Goal: Transaction & Acquisition: Obtain resource

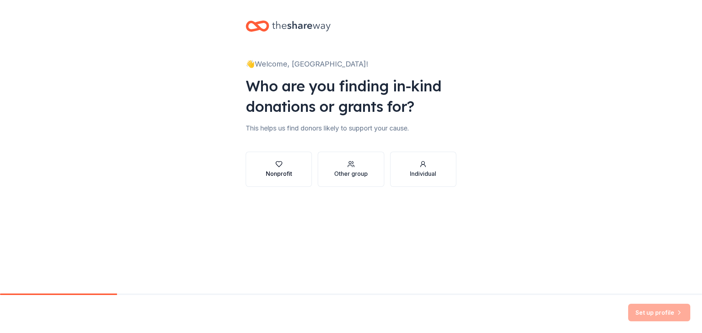
click at [276, 166] on icon "button" at bounding box center [278, 164] width 7 height 7
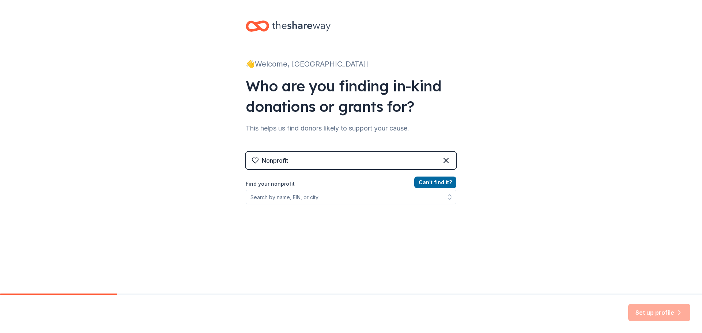
click at [268, 184] on label "Find your nonprofit" at bounding box center [351, 184] width 211 height 9
click at [268, 196] on input "Find your nonprofit" at bounding box center [351, 197] width 211 height 15
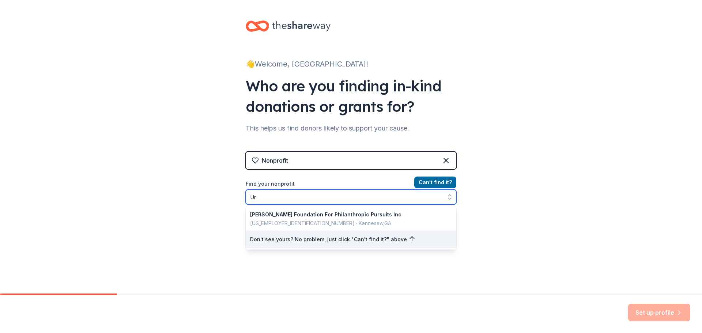
type input "U"
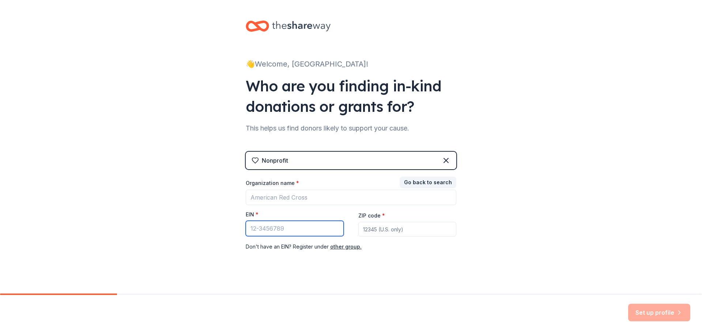
click at [269, 230] on input "EIN *" at bounding box center [295, 228] width 98 height 15
type input "36-25121"
click at [391, 233] on input "ZIP code *" at bounding box center [407, 229] width 98 height 15
type input "48224"
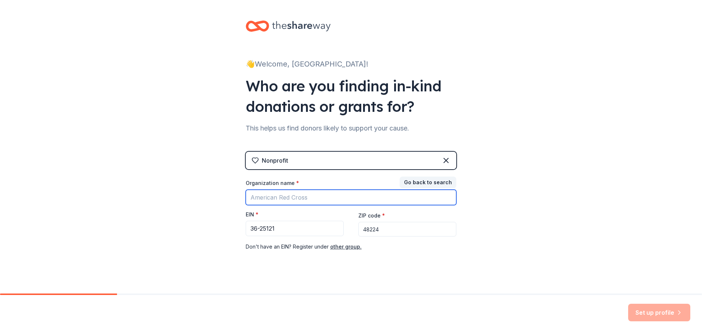
click at [257, 197] on input "Organization name *" at bounding box center [351, 197] width 211 height 15
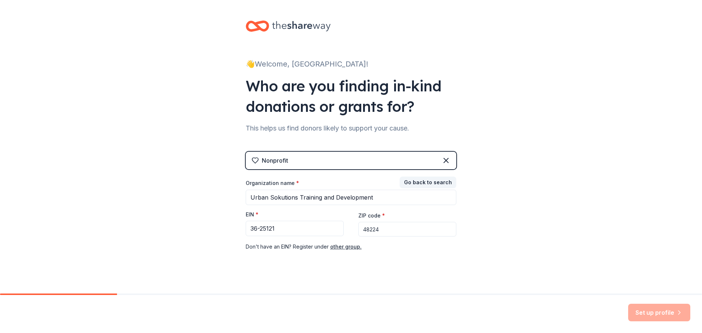
click at [575, 289] on div "👋 Welcome, Uolanda! Who are you finding in-kind donations or grants for? This h…" at bounding box center [351, 150] width 702 height 301
click at [276, 197] on input "Urban Sokutions Training and Development" at bounding box center [351, 197] width 211 height 15
type input "Urban Solutions Training and Development"
click at [416, 251] on div "Don ' t have an EIN? Register under other group." at bounding box center [351, 246] width 211 height 9
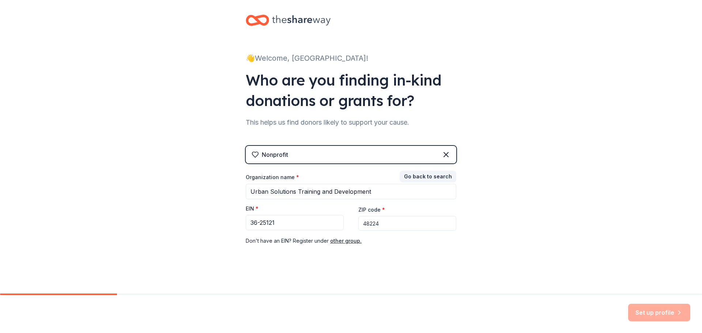
scroll to position [7, 0]
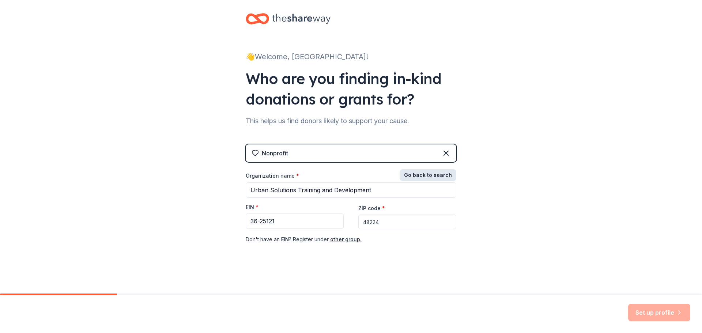
click at [427, 177] on button "Go back to search" at bounding box center [428, 175] width 57 height 12
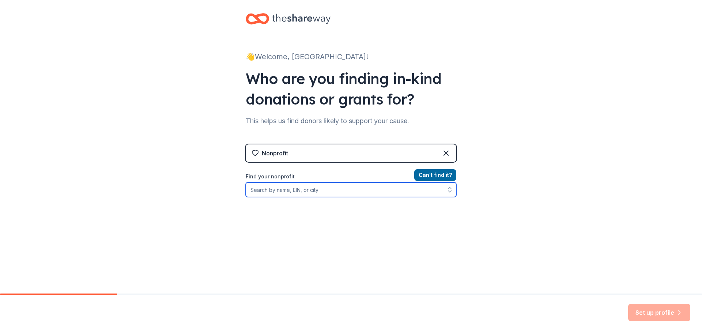
click at [261, 191] on input "Find your nonprofit" at bounding box center [351, 189] width 211 height 15
type input "3625121"
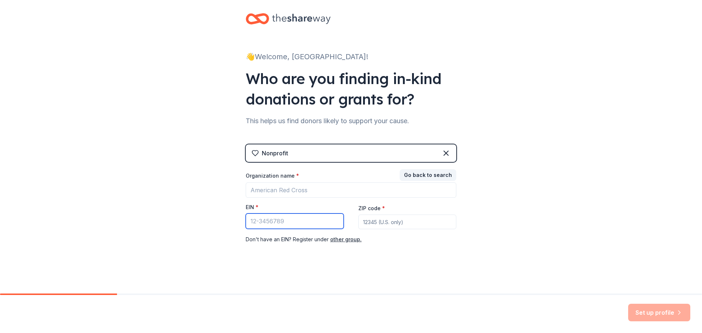
click at [249, 223] on input "EIN *" at bounding box center [295, 221] width 98 height 15
type input "38-3625121"
click at [407, 217] on input "ZIP code *" at bounding box center [407, 222] width 98 height 15
click at [493, 207] on div "👋 Welcome, Uolanda! Who are you finding in-kind donations or grants for? This h…" at bounding box center [351, 143] width 702 height 301
click at [437, 176] on button "Go back to search" at bounding box center [428, 175] width 57 height 12
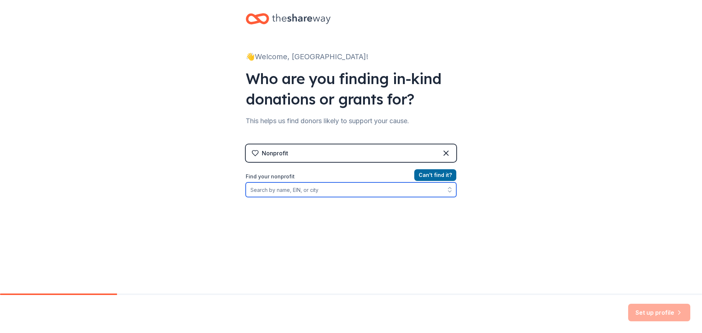
click at [252, 190] on input "Find your nonprofit" at bounding box center [351, 189] width 211 height 15
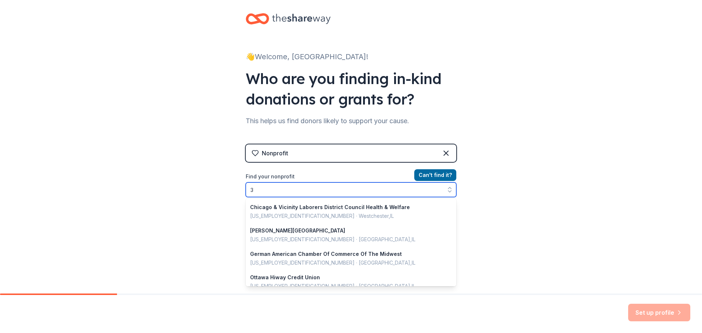
scroll to position [95, 0]
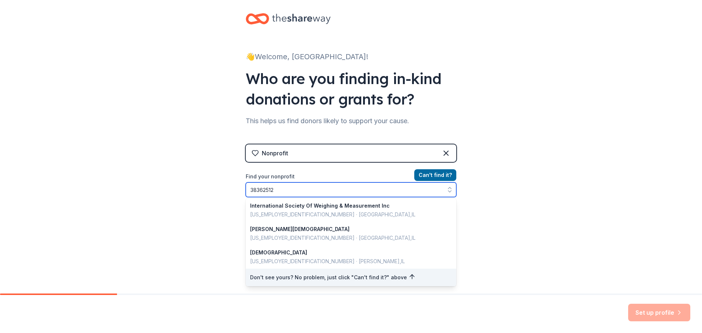
type input "383625121"
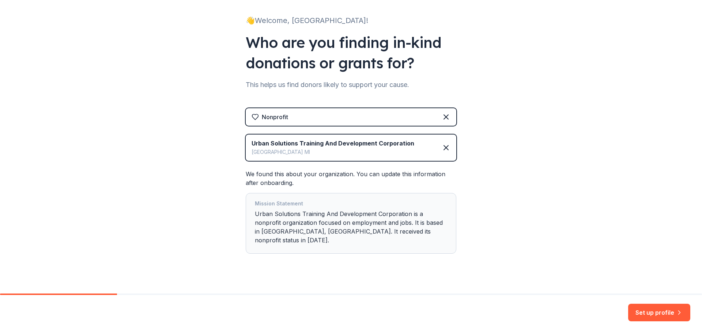
scroll to position [45, 0]
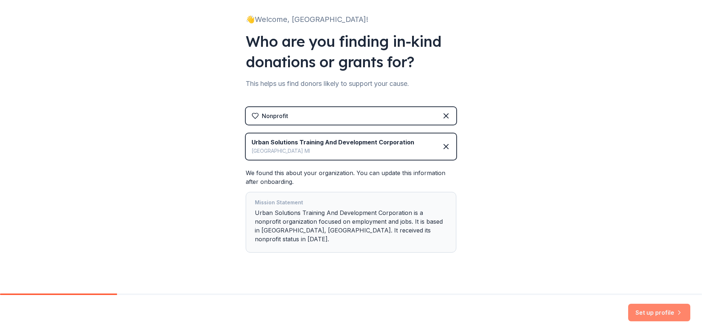
click at [651, 313] on button "Set up profile" at bounding box center [659, 313] width 62 height 18
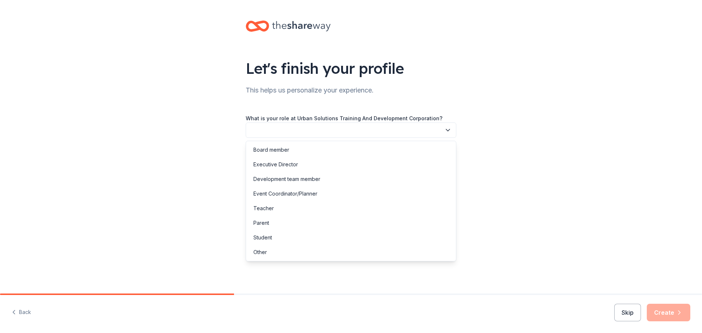
click at [449, 130] on icon "button" at bounding box center [448, 130] width 4 height 2
click at [294, 165] on div "Executive Director" at bounding box center [275, 164] width 45 height 9
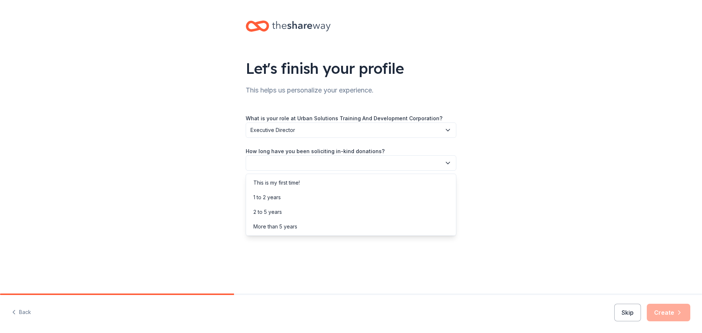
click at [449, 163] on icon "button" at bounding box center [448, 163] width 4 height 2
click at [274, 227] on div "More than 5 years" at bounding box center [275, 226] width 44 height 9
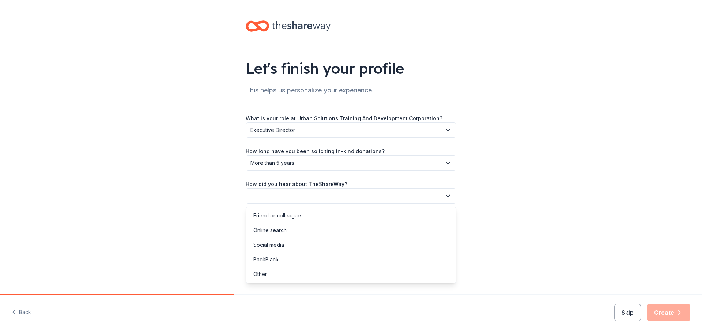
click at [449, 195] on icon "button" at bounding box center [447, 195] width 7 height 7
click at [270, 230] on div "Online search" at bounding box center [269, 230] width 33 height 9
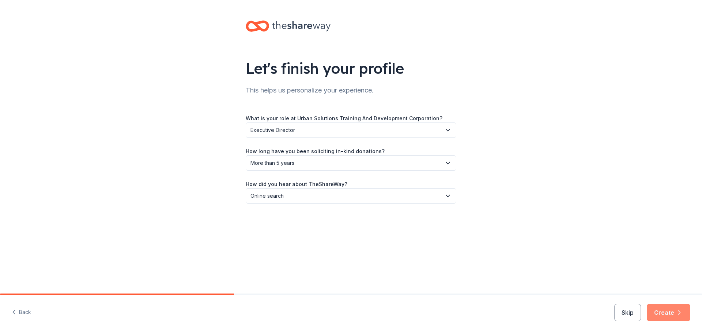
click at [673, 314] on button "Create" at bounding box center [669, 313] width 44 height 18
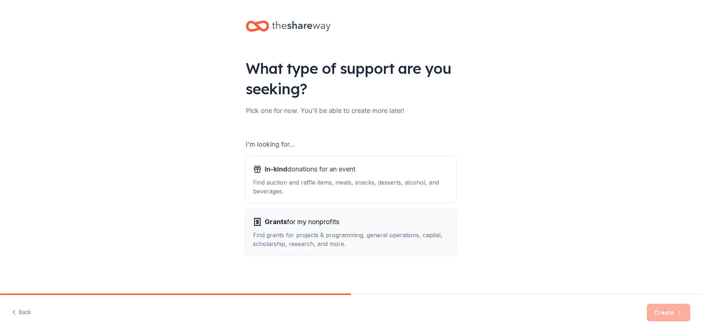
click at [279, 224] on span "Grants" at bounding box center [276, 222] width 22 height 8
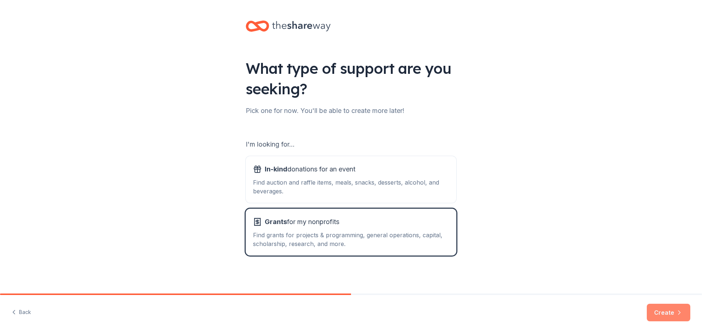
click at [659, 310] on button "Create" at bounding box center [669, 313] width 44 height 18
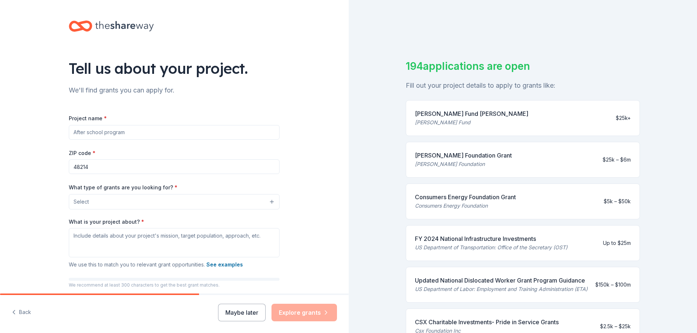
click at [97, 136] on input "Project name *" at bounding box center [174, 132] width 211 height 15
paste input "Clothe Me, Love Me, Feed Me (C.L.F.) Project Annual Christmas Celebration"
type input "Clothe Me, Love Me, Feed Me (C.L.F.) Project Annual Christmas Celebration"
click at [87, 166] on input "48214" at bounding box center [174, 166] width 211 height 15
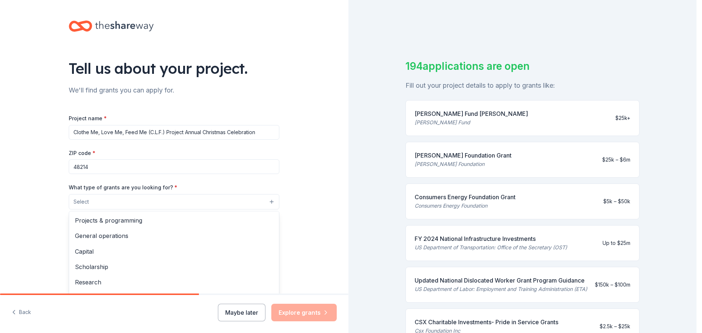
click at [96, 204] on button "Select" at bounding box center [174, 201] width 211 height 15
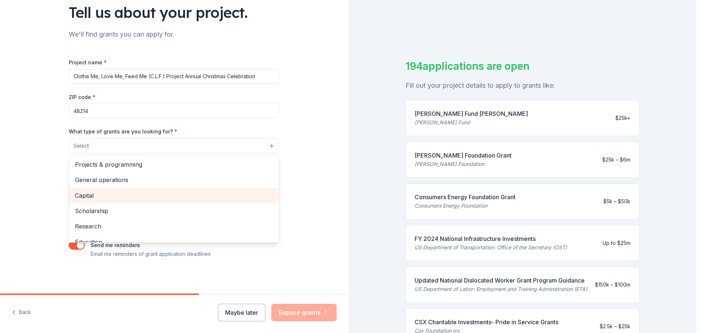
scroll to position [19, 0]
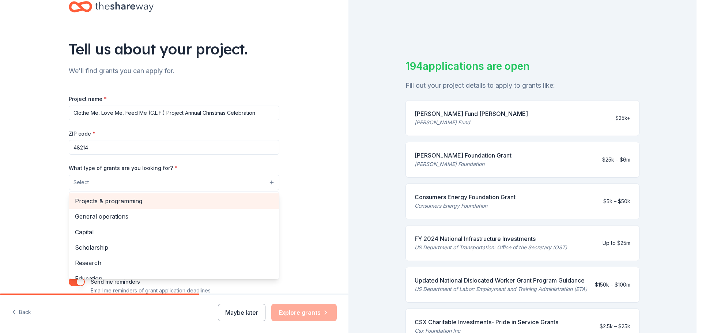
click at [116, 201] on span "Projects & programming" at bounding box center [174, 201] width 198 height 10
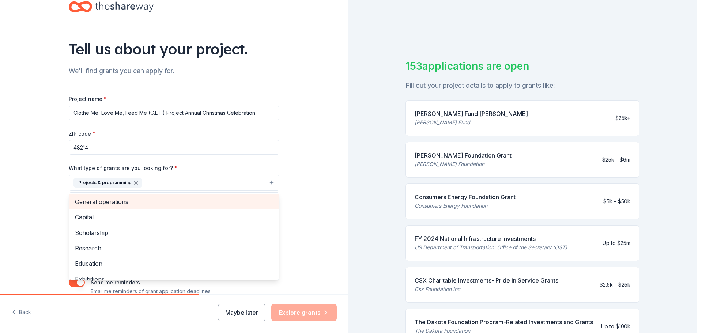
click at [89, 204] on span "General operations" at bounding box center [174, 202] width 198 height 10
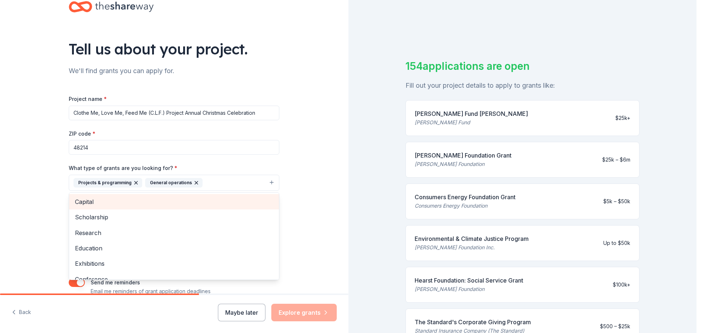
click at [88, 202] on span "Capital" at bounding box center [174, 202] width 198 height 10
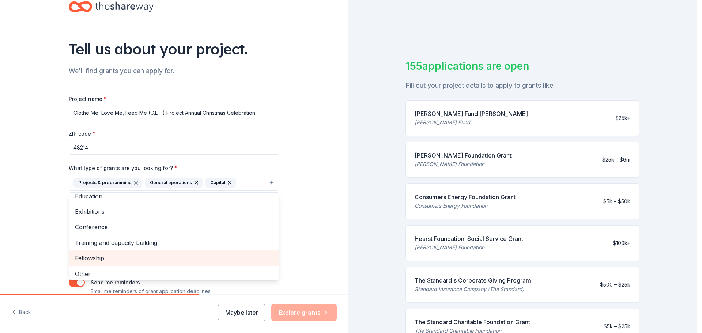
scroll to position [40, 0]
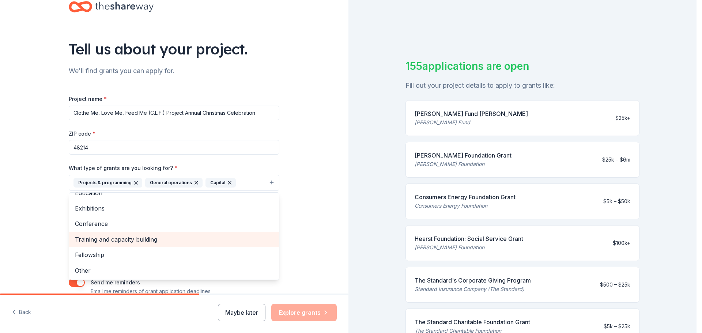
click at [111, 240] on span "Training and capacity building" at bounding box center [174, 240] width 198 height 10
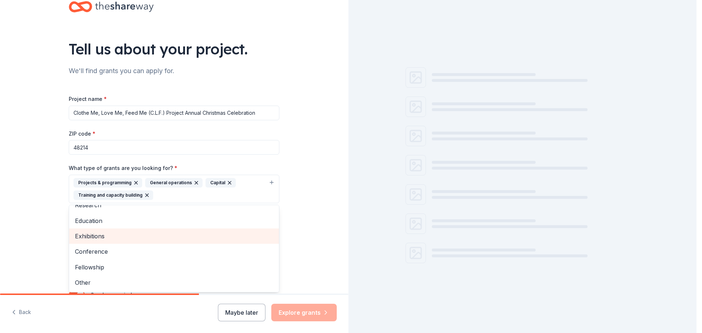
scroll to position [25, 0]
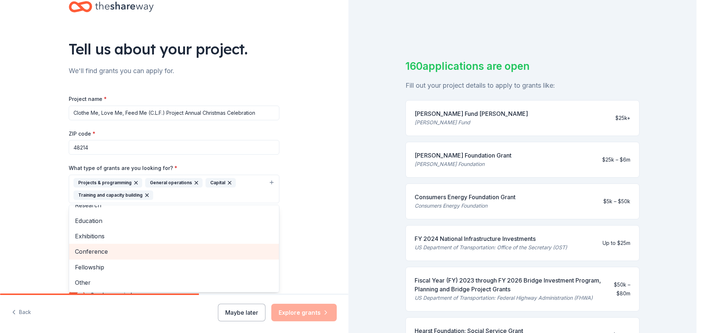
click at [85, 253] on span "Conference" at bounding box center [174, 252] width 198 height 10
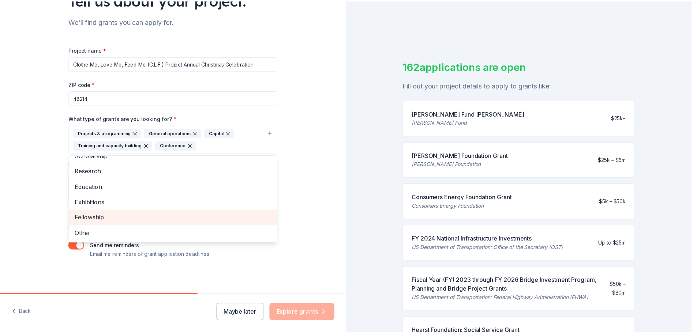
scroll to position [69, 0]
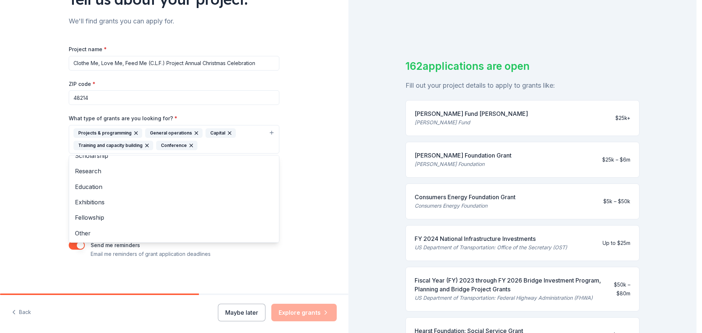
click at [306, 315] on div "Tell us about your project. We'll find grants you can apply for. Project name *…" at bounding box center [174, 166] width 349 height 333
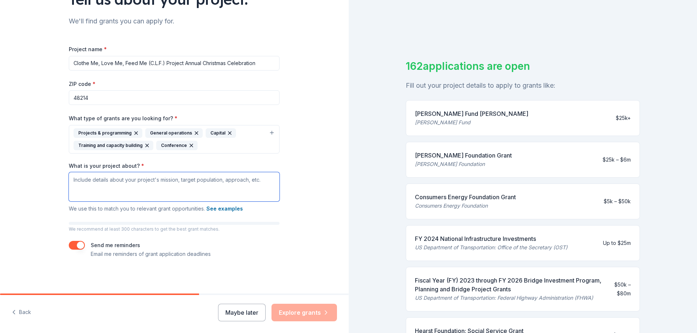
click at [93, 181] on textarea "What is your project about? *" at bounding box center [174, 186] width 211 height 29
paste textarea "This cherished community event is more than a holiday gathering—it is a celebra…"
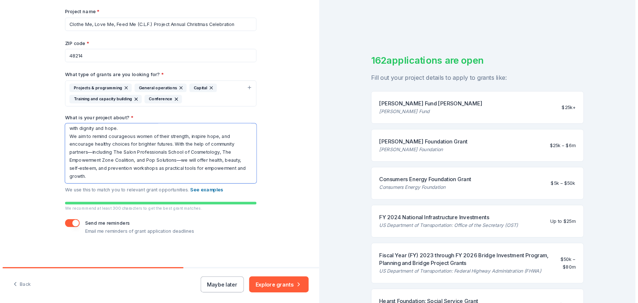
scroll to position [55, 0]
click at [218, 211] on button "See examples" at bounding box center [224, 208] width 37 height 9
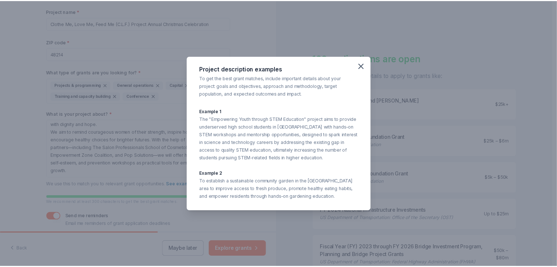
scroll to position [54, 0]
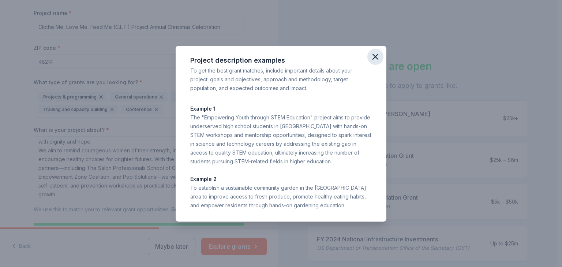
click at [374, 56] on icon "button" at bounding box center [375, 56] width 5 height 5
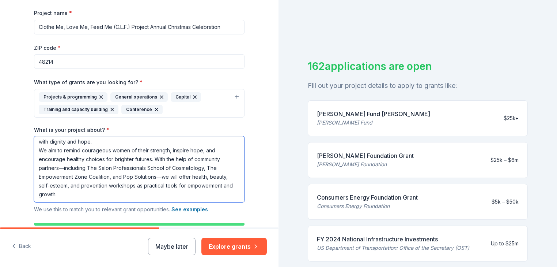
drag, startPoint x: 34, startPoint y: 143, endPoint x: 145, endPoint y: 190, distance: 120.4
click at [145, 190] on textarea "This cherished community event is more than a holiday gathering—it is a celebra…" at bounding box center [139, 169] width 211 height 66
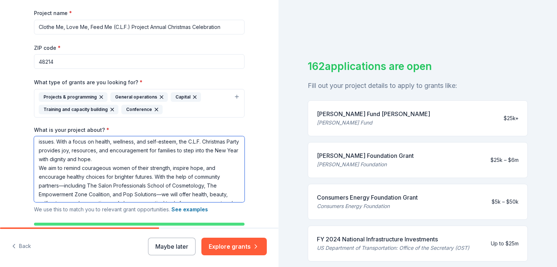
scroll to position [0, 0]
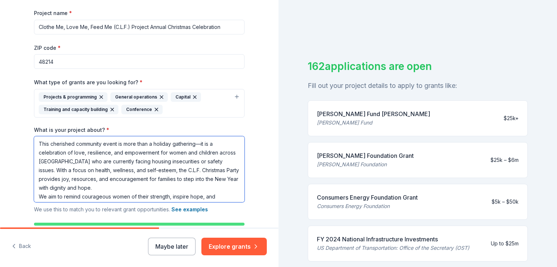
drag, startPoint x: 58, startPoint y: 190, endPoint x: 28, endPoint y: 138, distance: 60.1
click at [28, 138] on div "Tell us about your project. We'll find grants you can apply for. Project name *…" at bounding box center [139, 94] width 234 height 399
paste textarea "e Clothe Me, Love Me, Feed Me (C.L.F.) Christmas Party is a cherished Detroit t…"
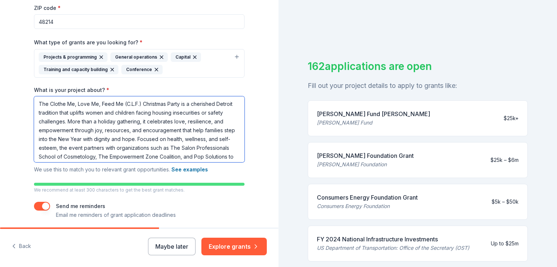
scroll to position [172, 0]
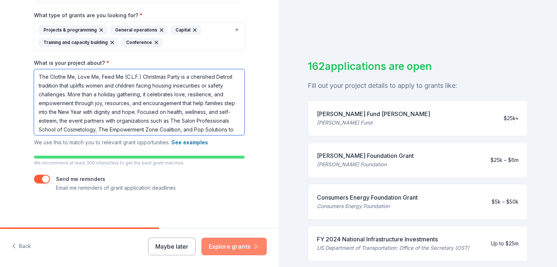
type textarea "The Clothe Me, Love Me, Feed Me (C.L.F.) Christmas Party is a cherished Detroit…"
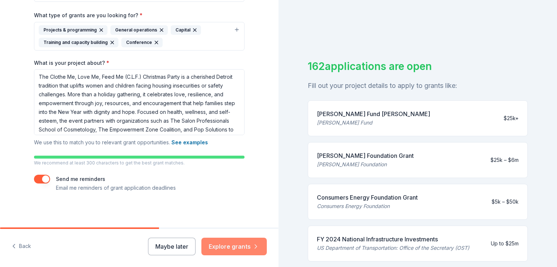
click at [235, 248] on button "Explore grants" at bounding box center [233, 246] width 65 height 18
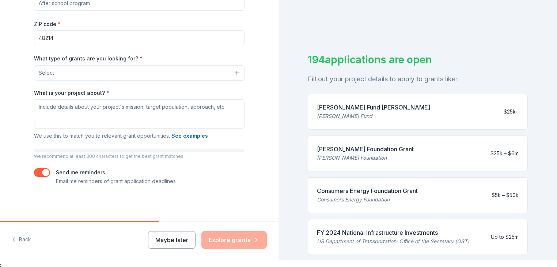
scroll to position [9, 0]
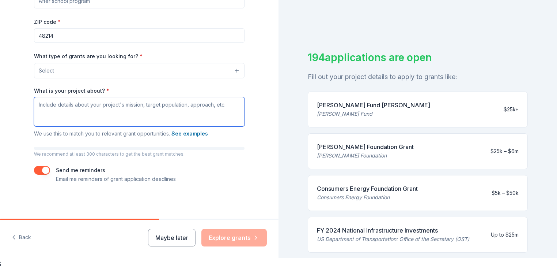
click at [61, 111] on textarea "What is your project about? *" at bounding box center [139, 111] width 211 height 29
paste textarea "The Clothe Me, Love Me, Feed Me (C.L.F.) Christmas Party is a cherished Detroit…"
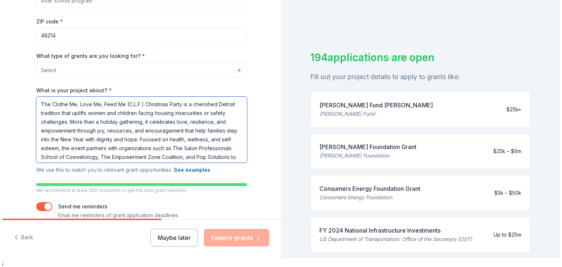
scroll to position [24, 0]
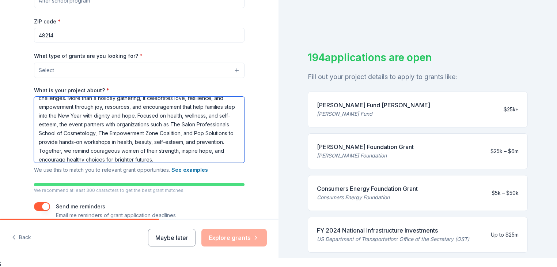
type textarea "The Clothe Me, Love Me, Feed Me (C.L.F.) Christmas Party is a cherished Detroit…"
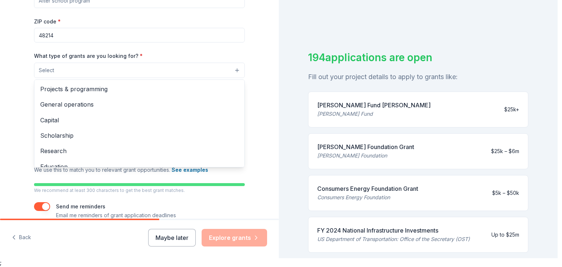
click at [79, 71] on button "Select" at bounding box center [139, 70] width 211 height 15
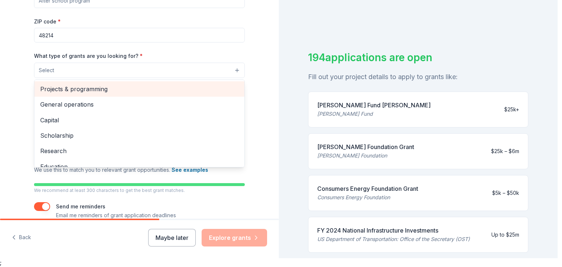
click at [82, 87] on span "Projects & programming" at bounding box center [139, 89] width 198 height 10
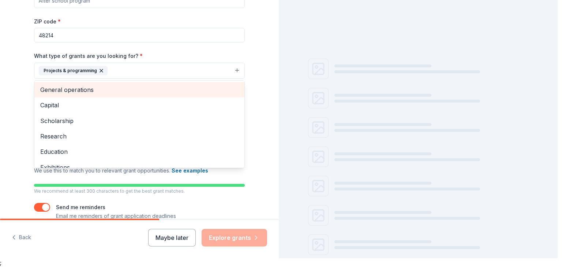
click at [77, 90] on span "General operations" at bounding box center [139, 90] width 198 height 10
click at [71, 91] on span "Capital" at bounding box center [139, 90] width 198 height 10
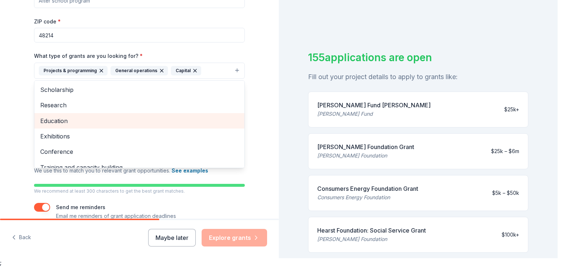
click at [60, 120] on span "Education" at bounding box center [139, 121] width 198 height 10
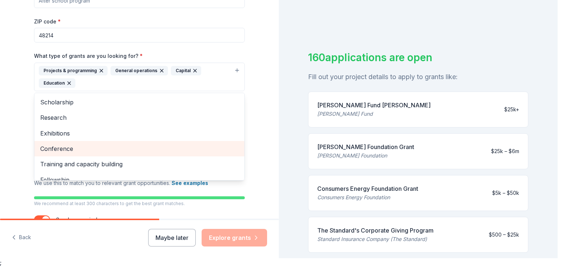
click at [64, 148] on span "Conference" at bounding box center [139, 149] width 198 height 10
click at [61, 148] on span "Training and capacity building" at bounding box center [139, 149] width 198 height 10
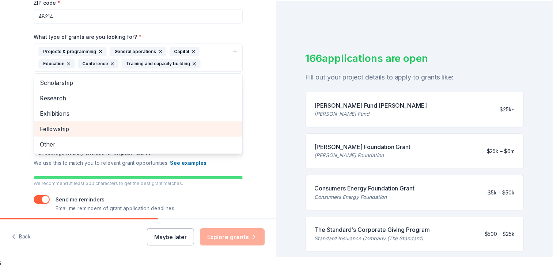
scroll to position [152, 0]
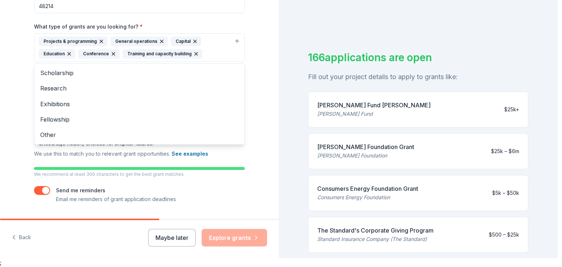
click at [214, 188] on div "Project name * ZIP code * 48214 What type of grants are you looking for? * Proj…" at bounding box center [139, 78] width 211 height 250
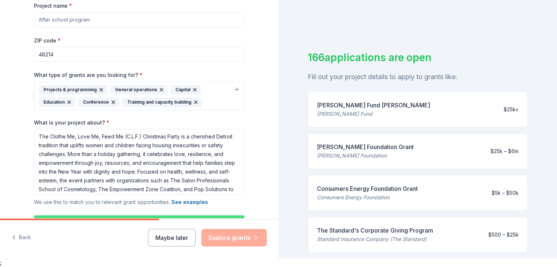
scroll to position [6, 0]
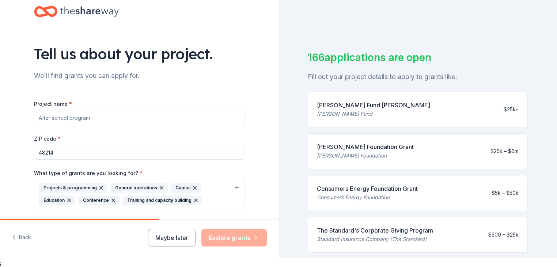
click at [47, 117] on input "Project name *" at bounding box center [139, 117] width 211 height 15
paste input "Clothe Me, Love Me, Feed Me (C.L.F.) Project Annual Christmas Celebration"
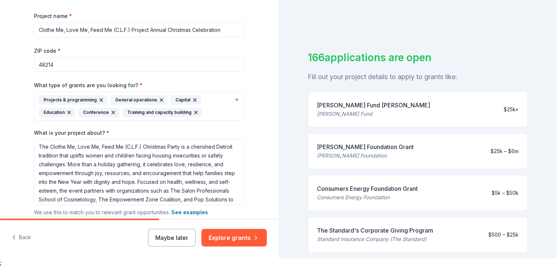
scroll to position [28, 0]
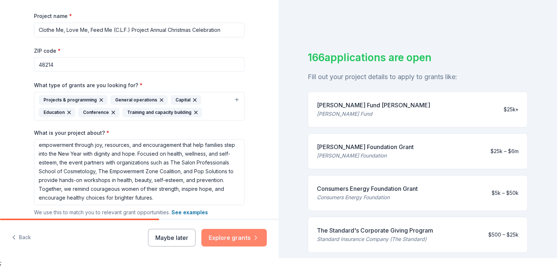
type input "Clothe Me, Love Me, Feed Me (C.L.F.) Project Annual Christmas Celebration"
click at [227, 237] on button "Explore grants" at bounding box center [233, 238] width 65 height 18
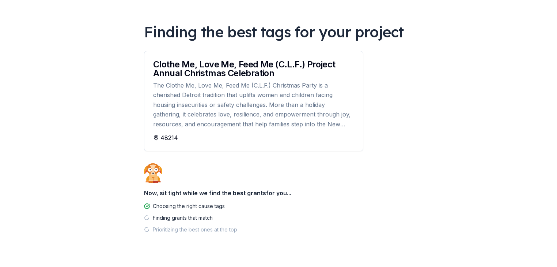
scroll to position [26, 0]
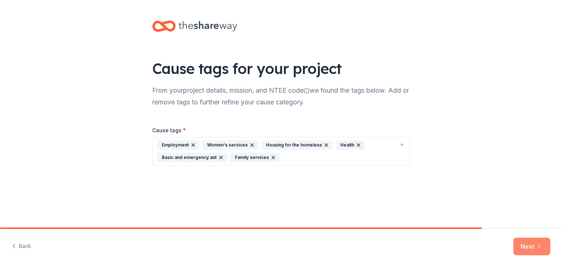
click at [528, 244] on button "Next" at bounding box center [531, 246] width 37 height 18
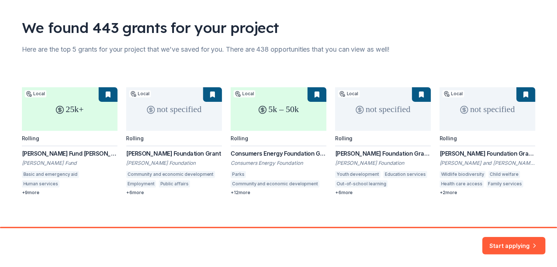
scroll to position [45, 0]
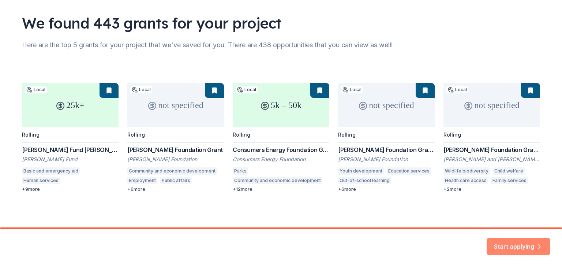
click at [516, 248] on button "Start applying" at bounding box center [518, 242] width 64 height 18
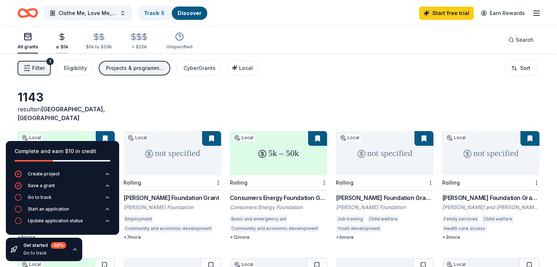
click at [64, 38] on icon "button" at bounding box center [62, 36] width 4 height 5
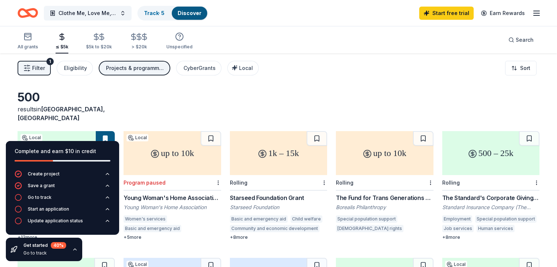
click at [164, 193] on div "Young Woman's Home Association Grant" at bounding box center [172, 197] width 97 height 9
click at [52, 187] on div "Save a grant" at bounding box center [41, 185] width 27 height 6
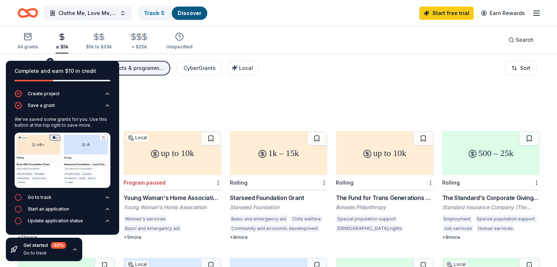
click at [211, 98] on div "500 results in Detroit, MI" at bounding box center [279, 106] width 522 height 32
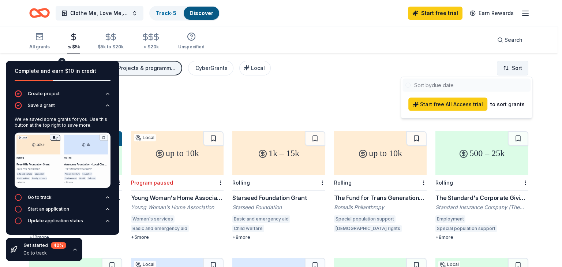
click at [514, 69] on html "Clothe Me, Love Me, Feed Me (C.L.F.) Project Annual Christmas Celebration Track…" at bounding box center [281, 133] width 562 height 267
click at [505, 68] on html "Clothe Me, Love Me, Feed Me (C.L.F.) Project Annual Christmas Celebration Track…" at bounding box center [281, 133] width 562 height 267
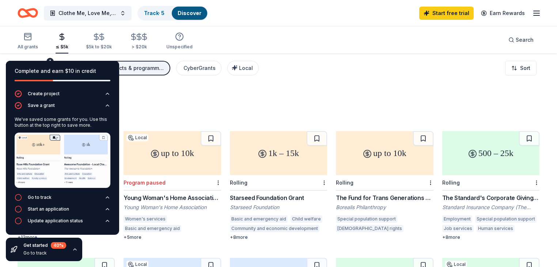
click at [137, 92] on div "500 results in Detroit, MI" at bounding box center [279, 106] width 522 height 32
click at [268, 76] on div "Filter 1 Eligibility Projects & programming, General operations, Capital, Educa…" at bounding box center [278, 67] width 557 height 29
click at [159, 70] on div "Projects & programming, General operations, Capital, Education, Conference, Tra…" at bounding box center [135, 68] width 59 height 9
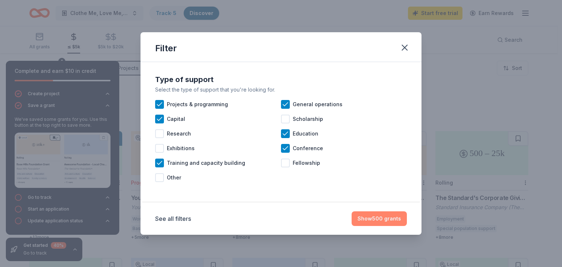
click at [385, 219] on button "Show 500 grants" at bounding box center [378, 218] width 55 height 15
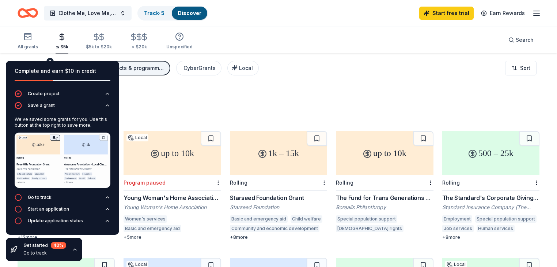
click at [114, 64] on div "Complete and earn $10 in credit" at bounding box center [62, 75] width 113 height 29
click at [10, 28] on div "All grants ≤ $5k $5k to $20k > $20k Unspecified Search" at bounding box center [278, 39] width 557 height 27
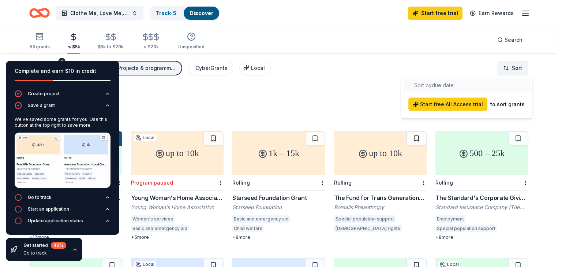
click at [506, 69] on html "Clothe Me, Love Me, Feed Me (C.L.F.) Project Annual Christmas Celebration Track…" at bounding box center [281, 133] width 562 height 267
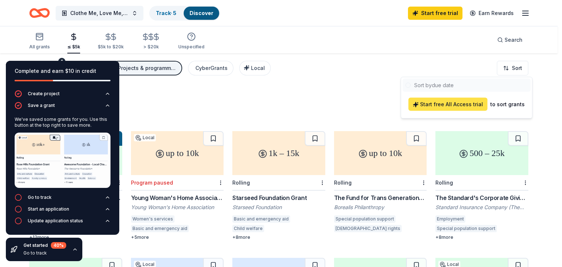
click at [449, 106] on span "Start free All Access trial" at bounding box center [447, 104] width 70 height 9
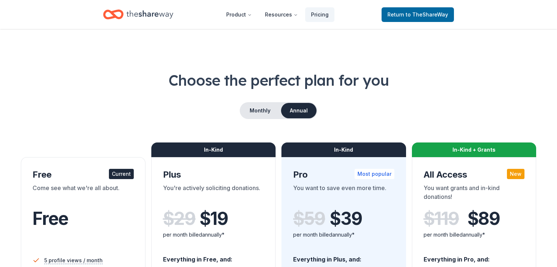
click at [94, 181] on div "Free Current Come see what we're all about. Free" at bounding box center [83, 209] width 101 height 80
click at [232, 147] on div "In-Kind" at bounding box center [213, 149] width 125 height 15
click at [260, 113] on button "Monthly" at bounding box center [260, 110] width 39 height 15
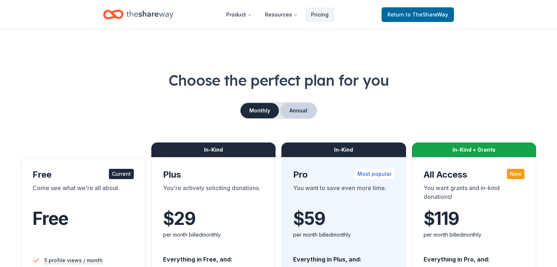
click at [298, 108] on button "Annual" at bounding box center [298, 110] width 36 height 15
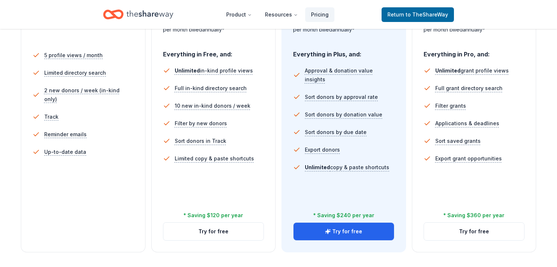
scroll to position [234, 0]
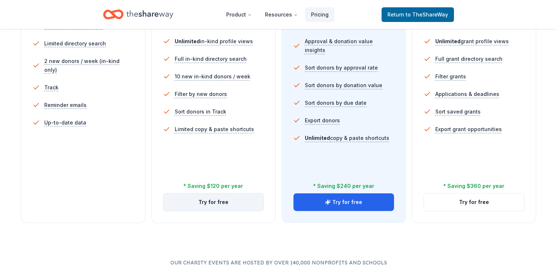
click at [216, 193] on button "Try for free" at bounding box center [213, 202] width 101 height 18
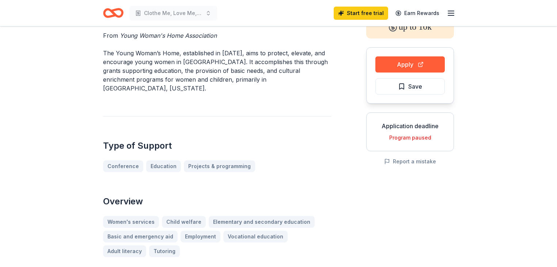
scroll to position [59, 0]
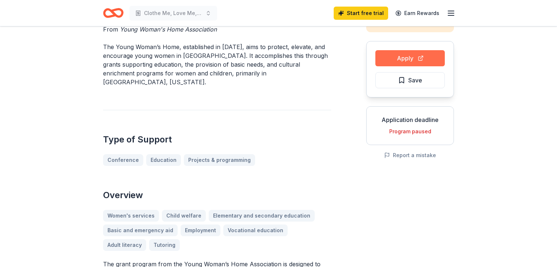
click at [407, 60] on button "Apply" at bounding box center [410, 58] width 69 height 16
drag, startPoint x: 98, startPoint y: 28, endPoint x: 219, endPoint y: 28, distance: 120.3
drag, startPoint x: 99, startPoint y: 27, endPoint x: 218, endPoint y: 31, distance: 118.9
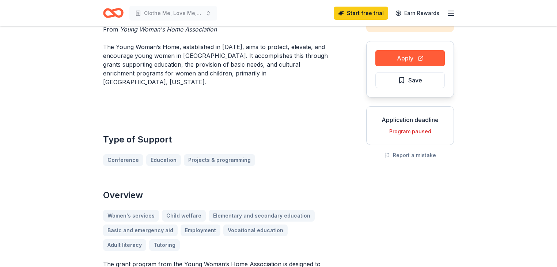
click at [212, 29] on span "Young Woman's Home Association" at bounding box center [168, 29] width 97 height 7
drag, startPoint x: 99, startPoint y: 29, endPoint x: 333, endPoint y: 77, distance: 238.5
click at [305, 67] on p "The Young Woman’s Home, established in 1877, aims to protect, elevate, and enco…" at bounding box center [217, 64] width 228 height 44
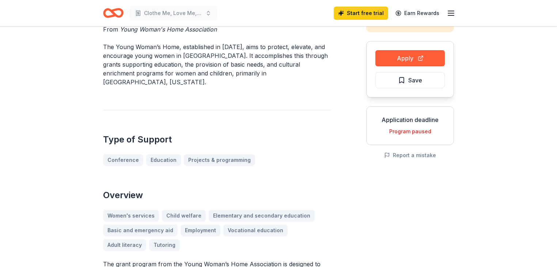
click at [304, 66] on p "The Young Woman’s Home, established in 1877, aims to protect, elevate, and enco…" at bounding box center [217, 64] width 228 height 44
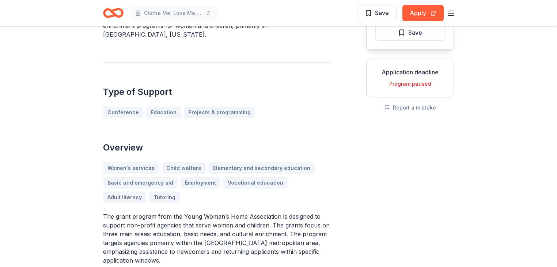
scroll to position [117, 0]
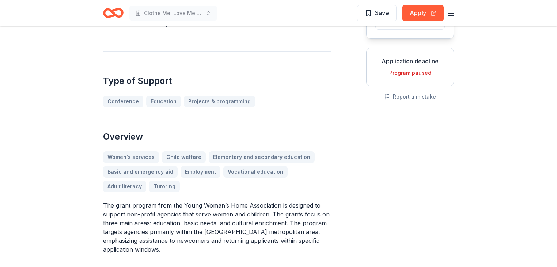
drag, startPoint x: 103, startPoint y: 196, endPoint x: 127, endPoint y: 233, distance: 44.9
click at [135, 228] on p "The grant program from the Young Woman’s Home Association is designed to suppor…" at bounding box center [217, 227] width 228 height 53
click at [126, 241] on p "The grant program from the Young Woman’s Home Association is designed to suppor…" at bounding box center [217, 227] width 228 height 53
drag, startPoint x: 129, startPoint y: 243, endPoint x: 104, endPoint y: 195, distance: 53.8
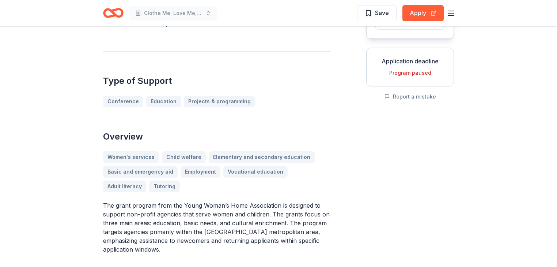
click at [104, 201] on p "The grant program from the Young Woman’s Home Association is designed to suppor…" at bounding box center [217, 227] width 228 height 53
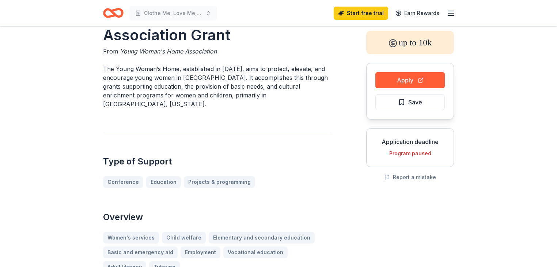
scroll to position [0, 0]
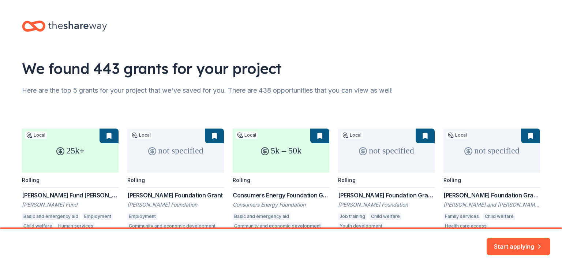
scroll to position [45, 0]
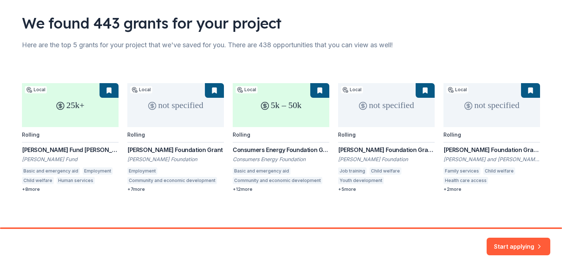
click at [275, 104] on div "25k+ Local Rolling [PERSON_NAME] Fund [PERSON_NAME] Fund Basic and emergency ai…" at bounding box center [281, 137] width 518 height 109
click at [239, 135] on div "25k+ Local Rolling [PERSON_NAME] Fund [PERSON_NAME] Fund Basic and emergency ai…" at bounding box center [281, 137] width 518 height 109
click at [57, 150] on div "25k+ Local Rolling [PERSON_NAME] Fund [PERSON_NAME] Fund Basic and emergency ai…" at bounding box center [281, 137] width 518 height 109
drag, startPoint x: 83, startPoint y: 148, endPoint x: 15, endPoint y: 147, distance: 68.0
click at [15, 147] on div "We found 443 grants for your project Here are the top 5 grants for your project…" at bounding box center [280, 91] width 541 height 272
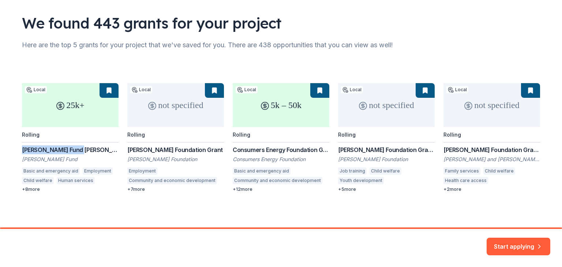
copy div "[PERSON_NAME] Fund [PERSON_NAME]"
click at [356, 151] on div "25k+ Local Rolling [PERSON_NAME] Fund [PERSON_NAME] Fund Basic and emergency ai…" at bounding box center [281, 137] width 518 height 109
drag, startPoint x: 384, startPoint y: 158, endPoint x: 335, endPoint y: 158, distance: 49.0
click at [335, 158] on div "25k+ Local Rolling [PERSON_NAME] Fund [PERSON_NAME] Fund Basic and emergency ai…" at bounding box center [281, 137] width 518 height 109
click at [432, 150] on div "25k+ Local Rolling [PERSON_NAME] Fund [PERSON_NAME] Fund Basic and emergency ai…" at bounding box center [281, 137] width 518 height 109
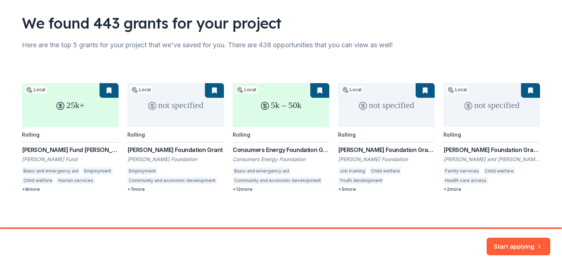
click at [306, 200] on div "We found 443 grants for your project Here are the top 5 grants for your project…" at bounding box center [280, 91] width 541 height 272
click at [271, 108] on div "25k+ Local Rolling [PERSON_NAME] Fund [PERSON_NAME] Fund Basic and emergency ai…" at bounding box center [281, 137] width 518 height 109
drag, startPoint x: 230, startPoint y: 149, endPoint x: 330, endPoint y: 152, distance: 100.3
click at [330, 152] on div "25k+ Local Rolling [PERSON_NAME] Fund [PERSON_NAME] Fund Basic and emergency ai…" at bounding box center [281, 137] width 518 height 109
copy div "Consumers Energy Foundation Grant"
